Goal: Find specific page/section: Find specific page/section

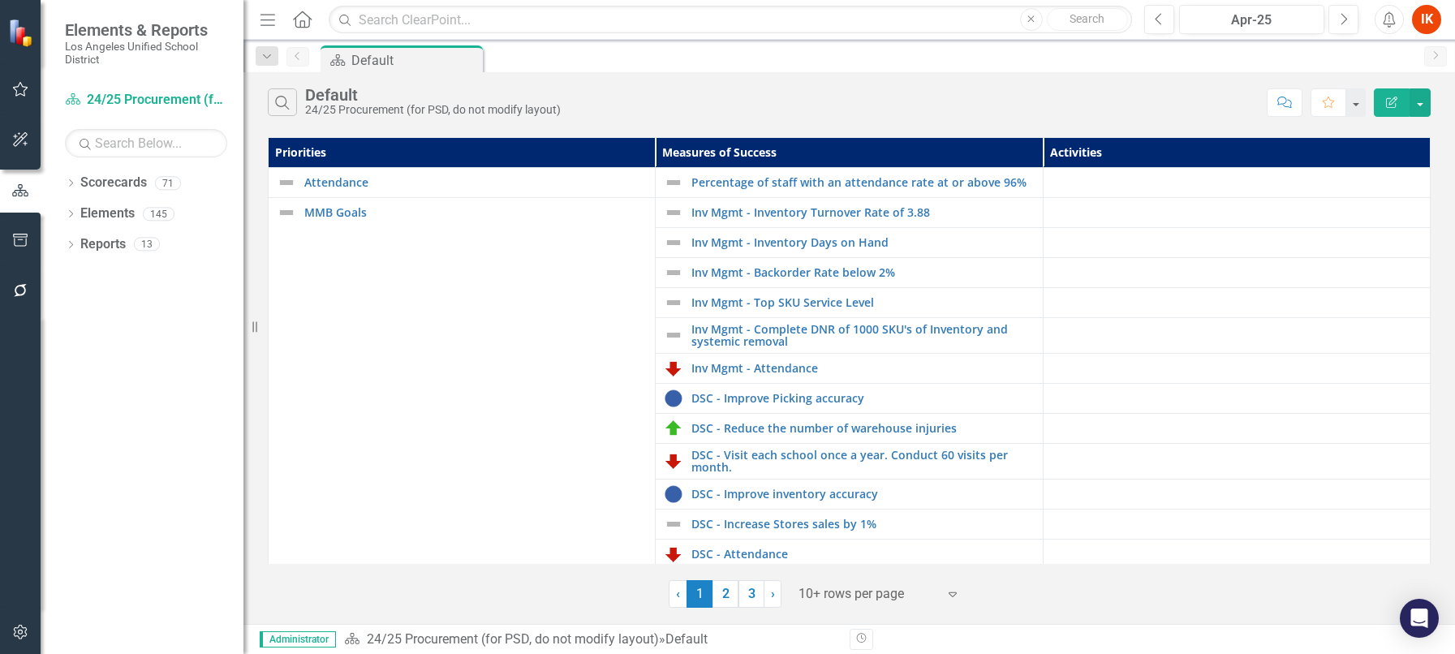
click at [132, 40] on small "Los Angeles Unified School District" at bounding box center [146, 53] width 162 height 27
click at [18, 37] on img at bounding box center [22, 33] width 28 height 28
click at [127, 175] on link "Scorecards" at bounding box center [113, 183] width 67 height 19
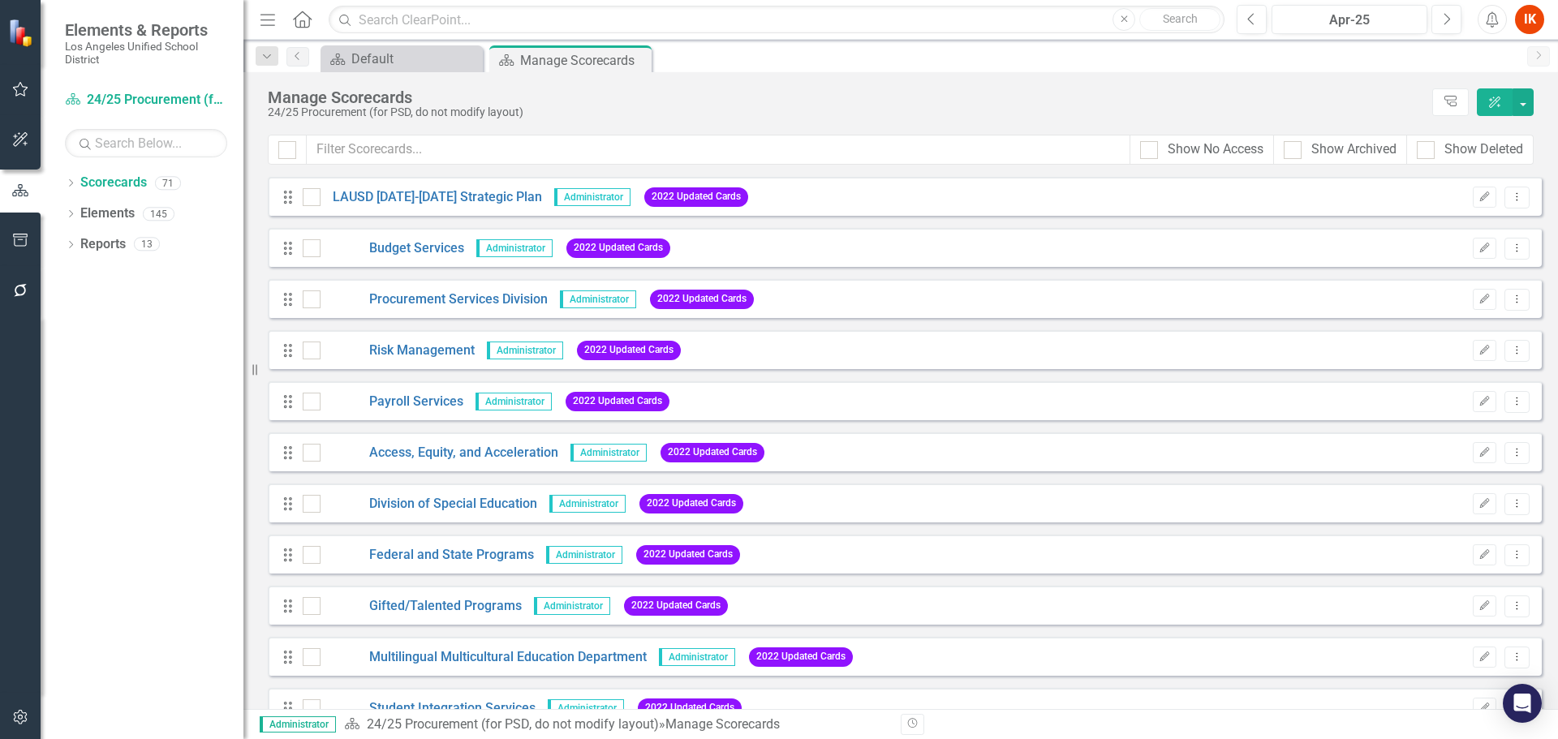
click at [144, 26] on span "Elements & Reports" at bounding box center [146, 29] width 162 height 19
click at [312, 19] on icon "Home" at bounding box center [301, 19] width 21 height 17
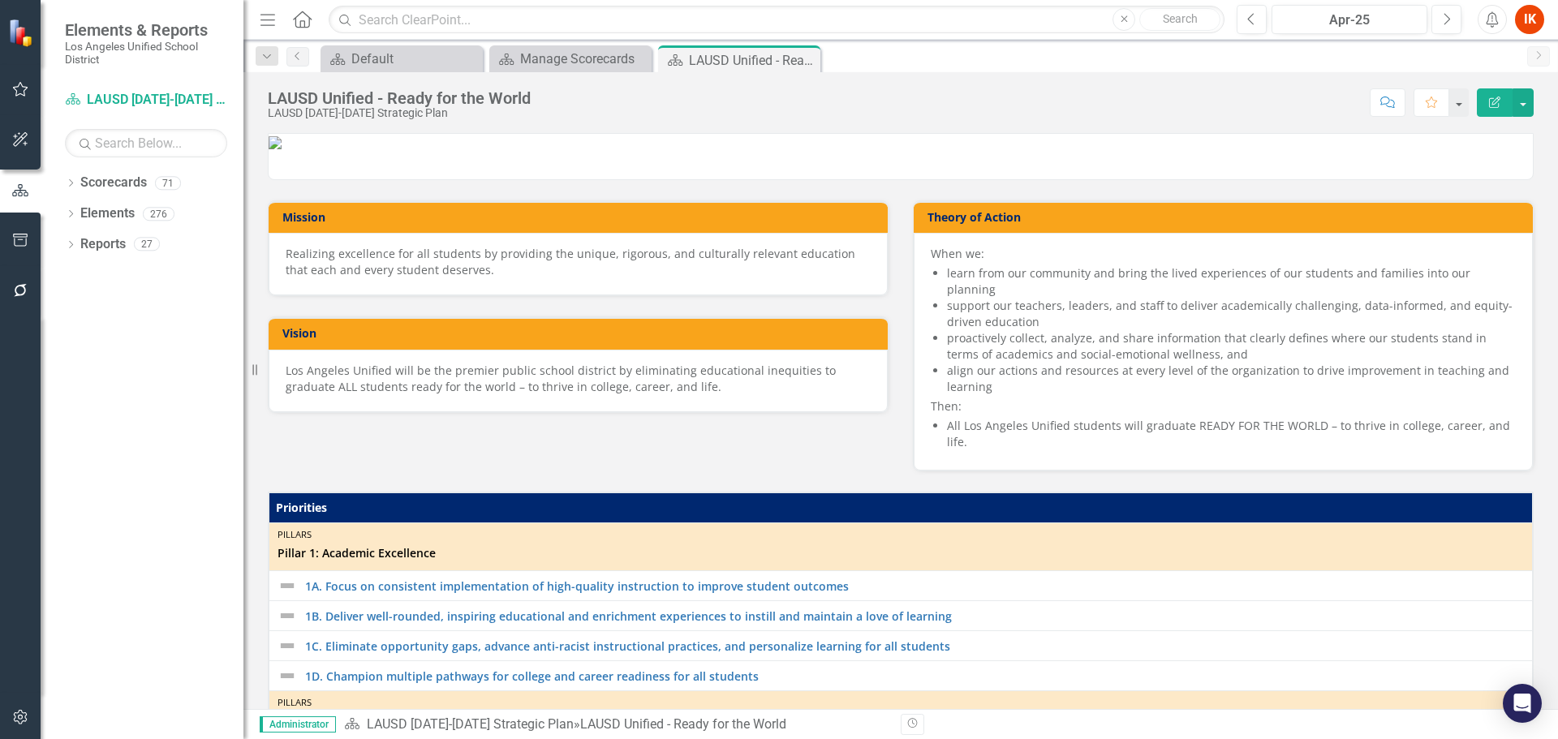
scroll to position [649, 0]
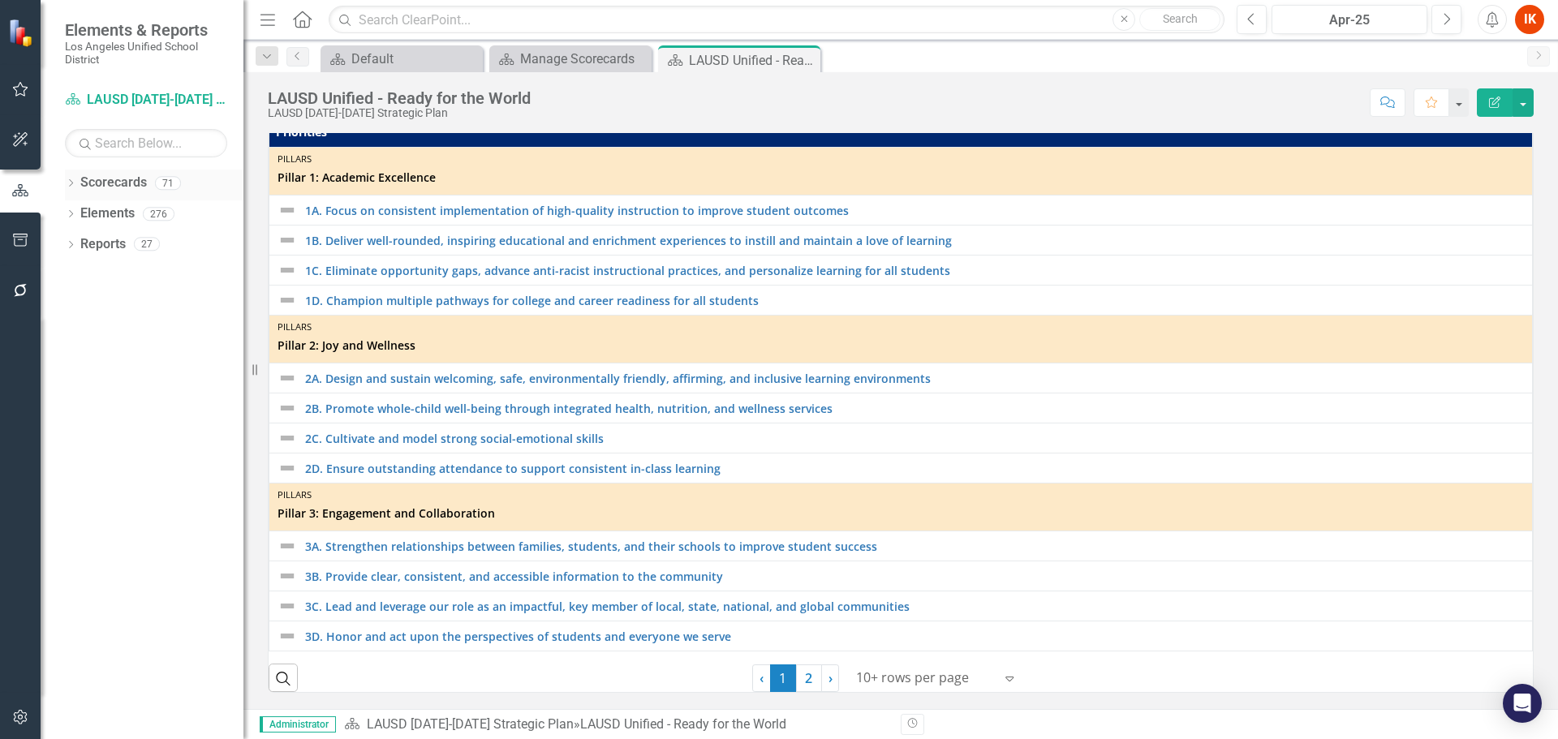
click at [73, 179] on div "Dropdown" at bounding box center [70, 186] width 11 height 14
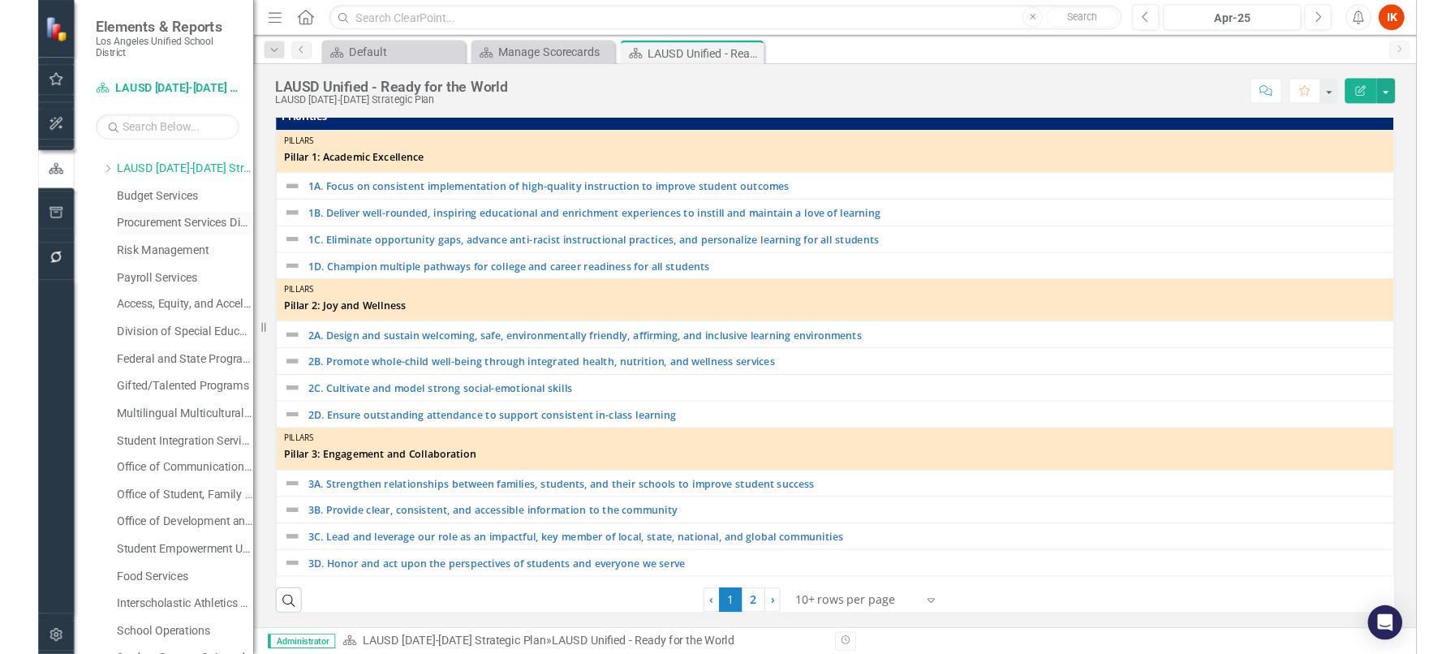
scroll to position [0, 0]
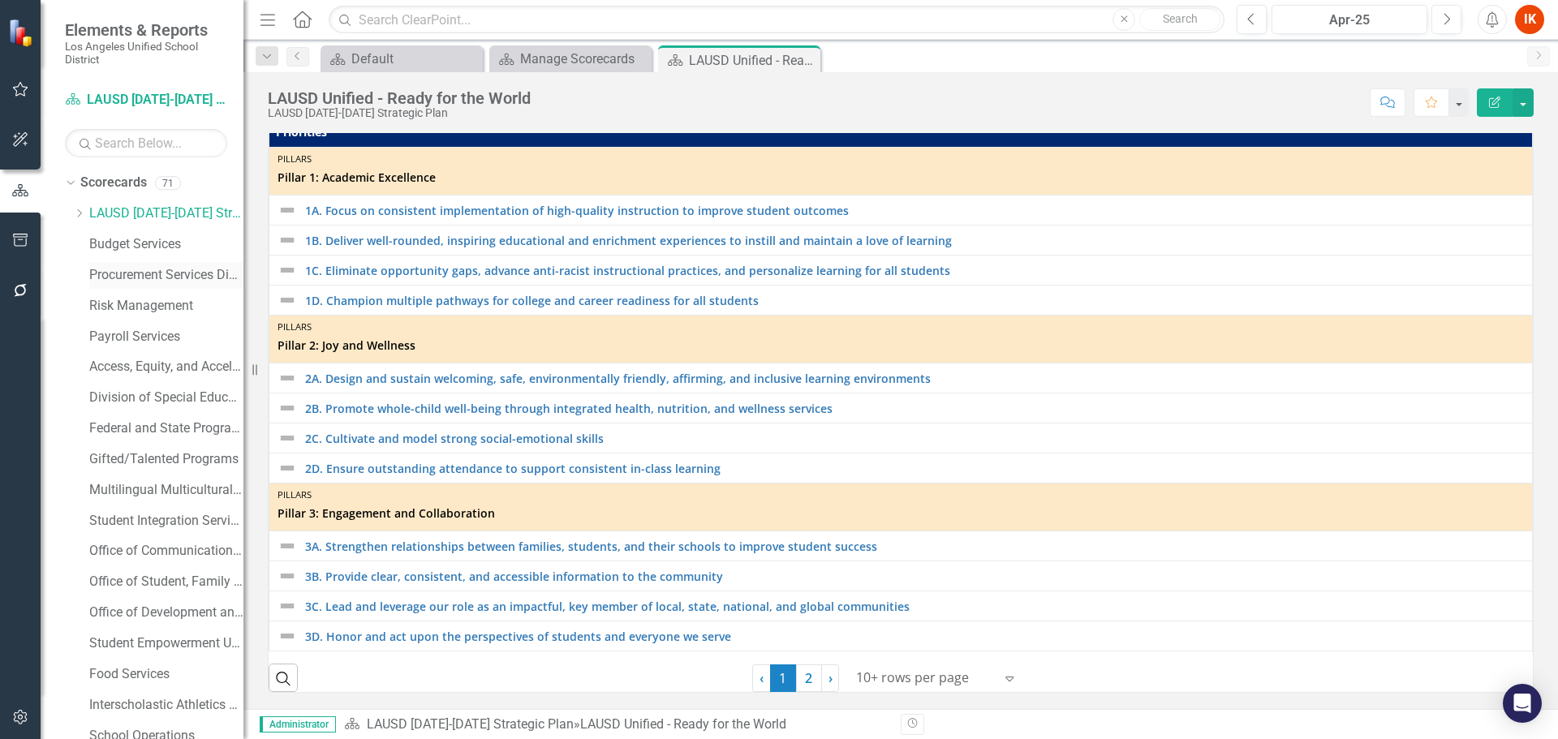
click at [127, 281] on link "Procurement Services Division" at bounding box center [166, 275] width 154 height 19
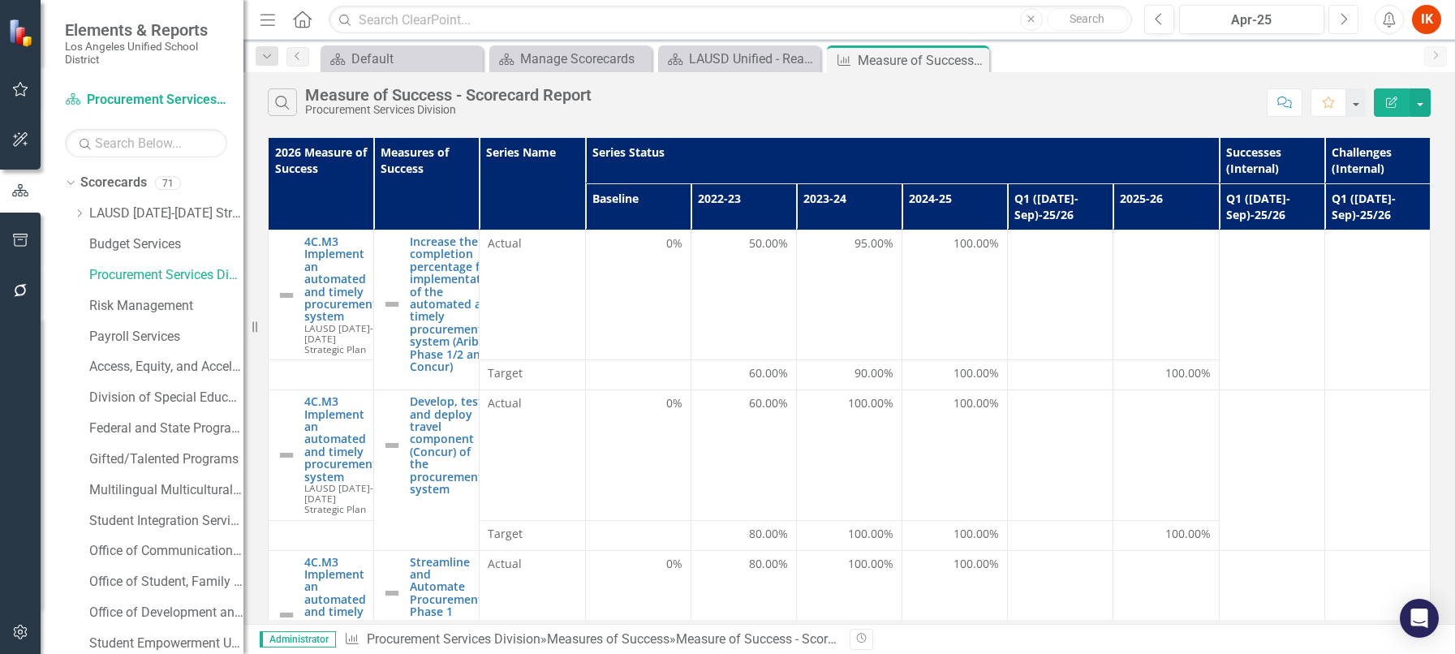
click at [1353, 22] on button "Next" at bounding box center [1344, 19] width 30 height 29
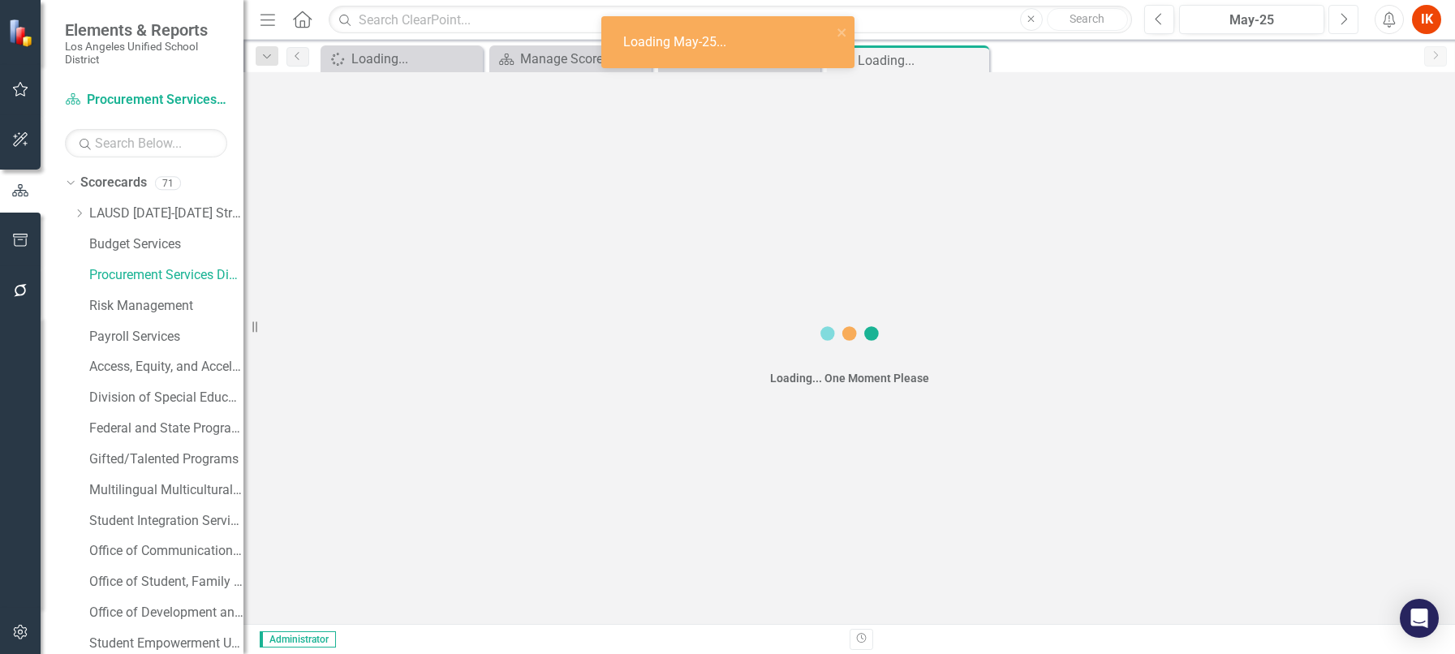
click at [1353, 22] on button "Next" at bounding box center [1344, 19] width 30 height 29
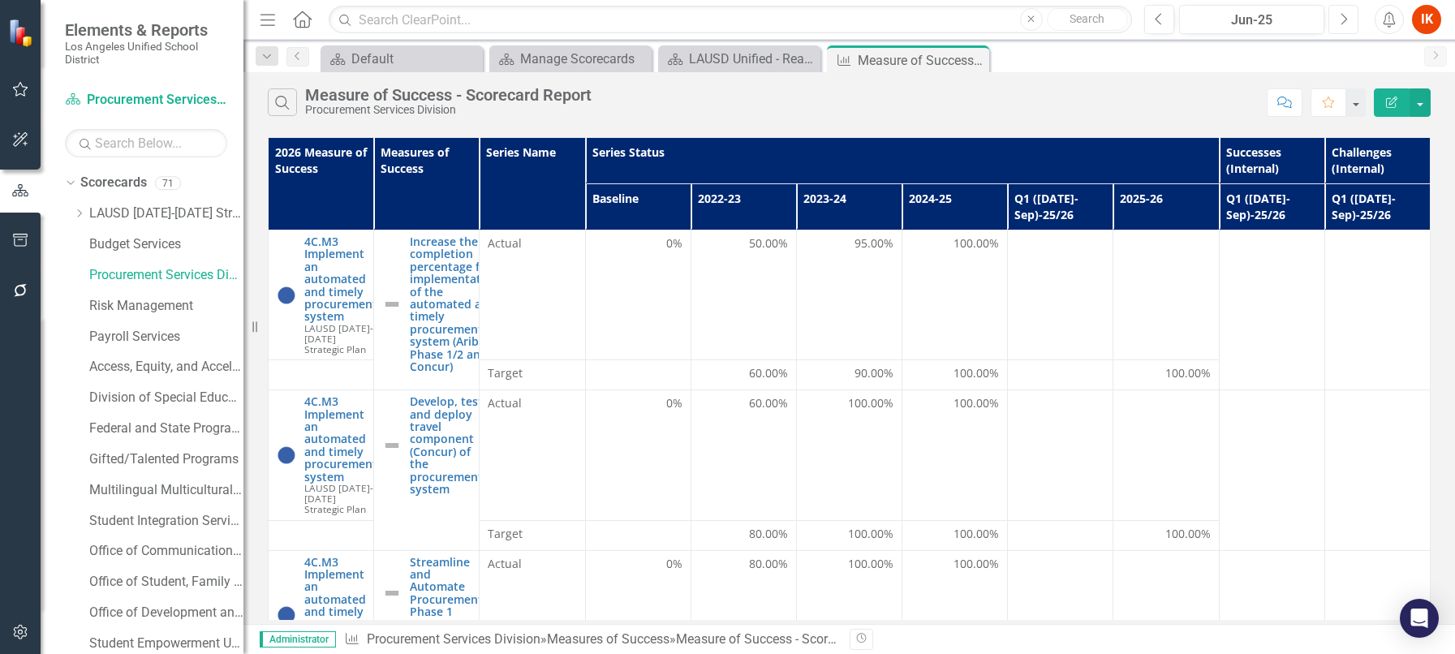
click at [1338, 19] on button "Next" at bounding box center [1344, 19] width 30 height 29
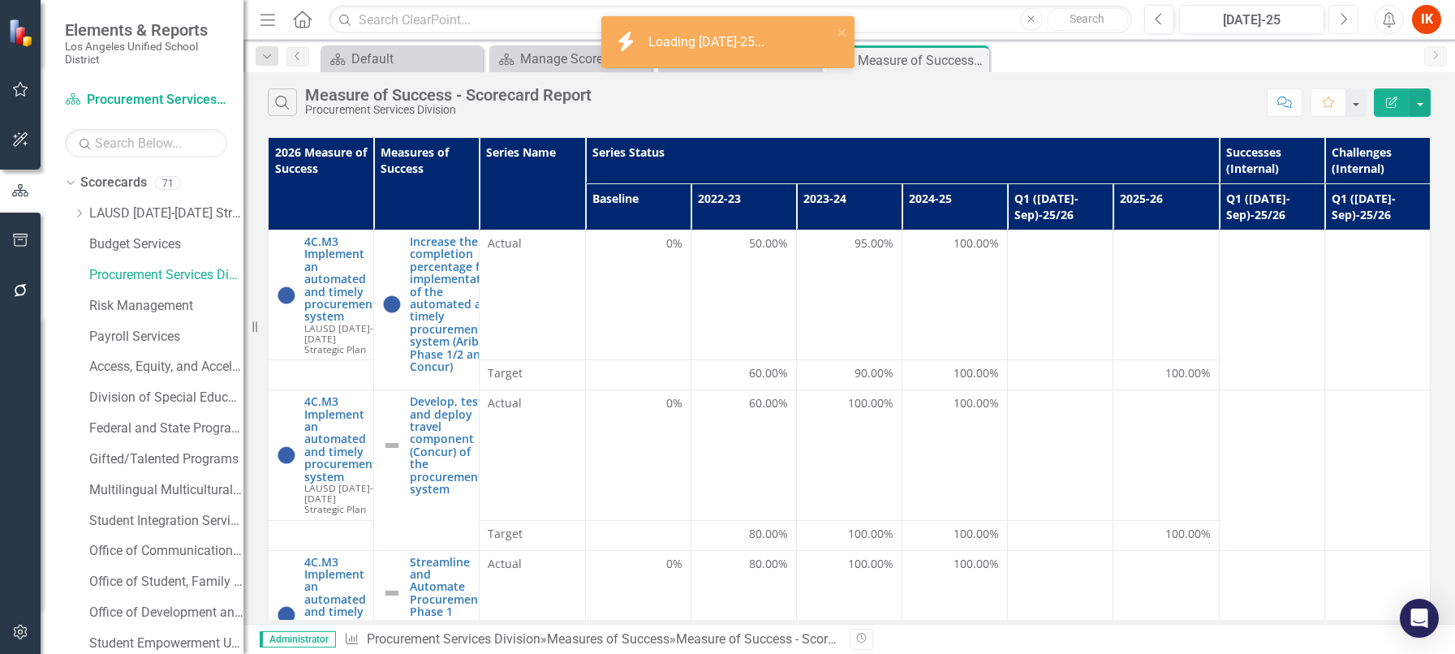
click at [1338, 19] on button "Next" at bounding box center [1344, 19] width 30 height 29
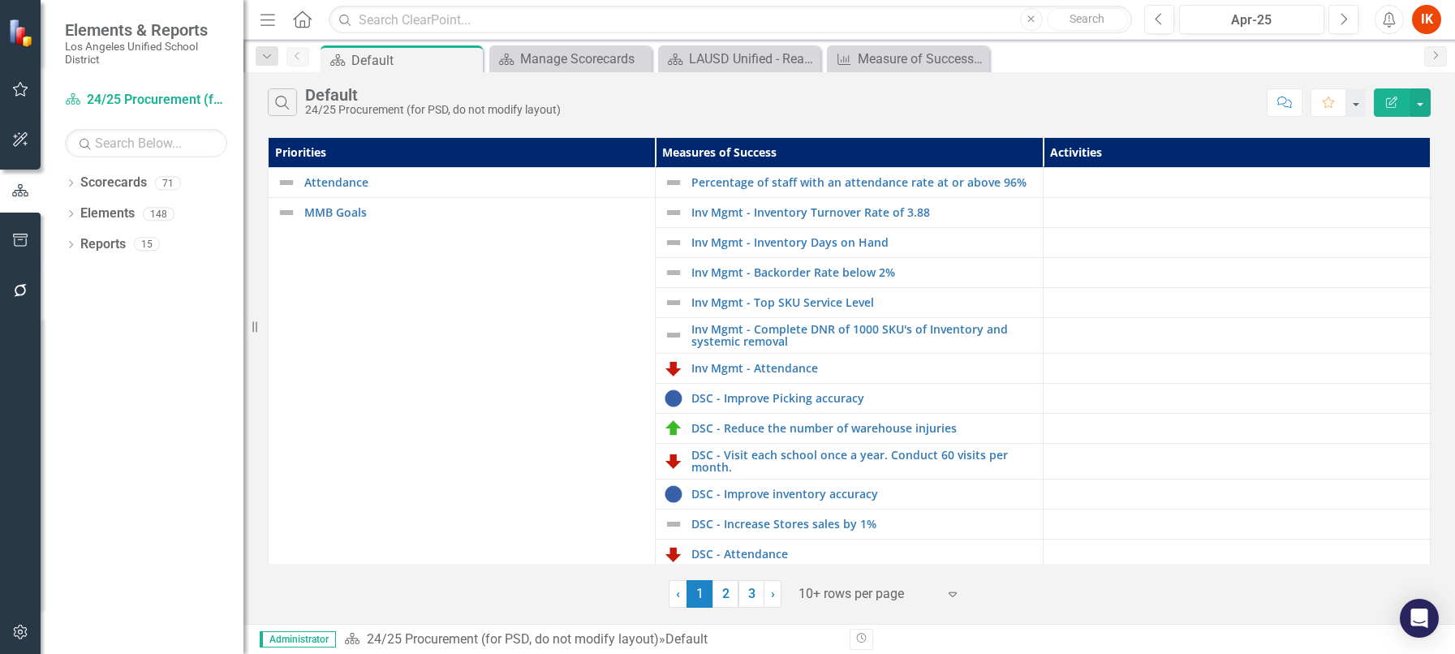
click at [312, 19] on icon "Home" at bounding box center [301, 19] width 21 height 17
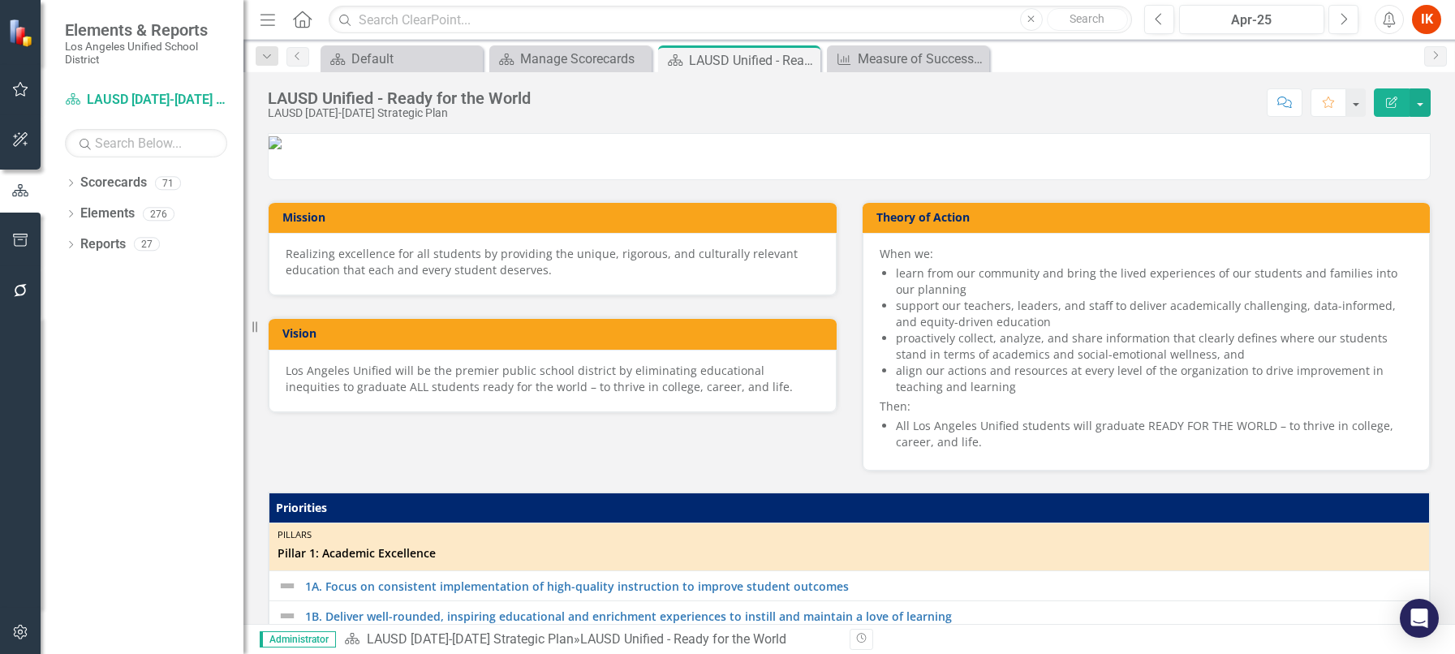
click at [306, 15] on icon "Home" at bounding box center [301, 19] width 21 height 17
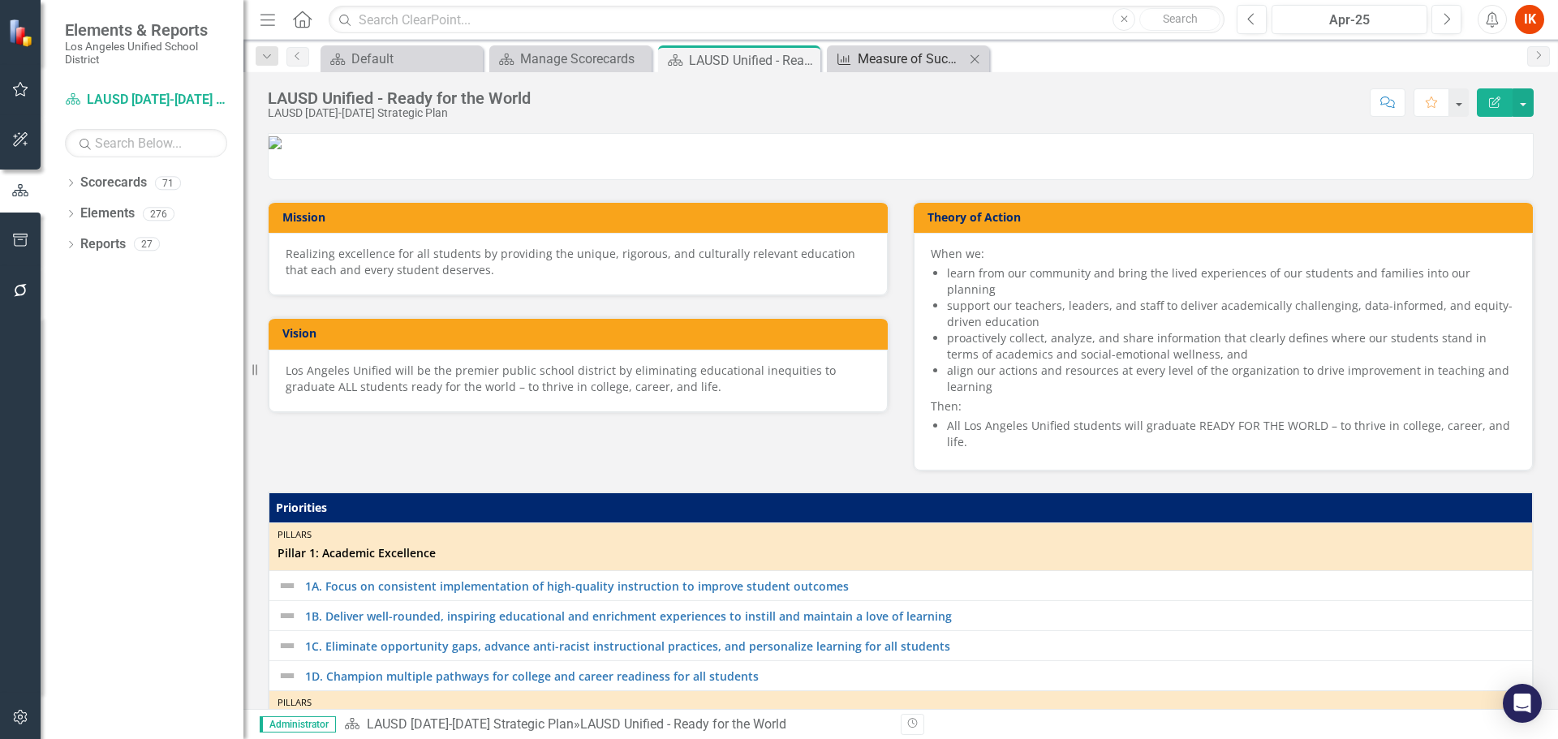
click at [883, 63] on div "Measure of Success - Scorecard Report" at bounding box center [911, 59] width 107 height 20
